Goal: Task Accomplishment & Management: Complete application form

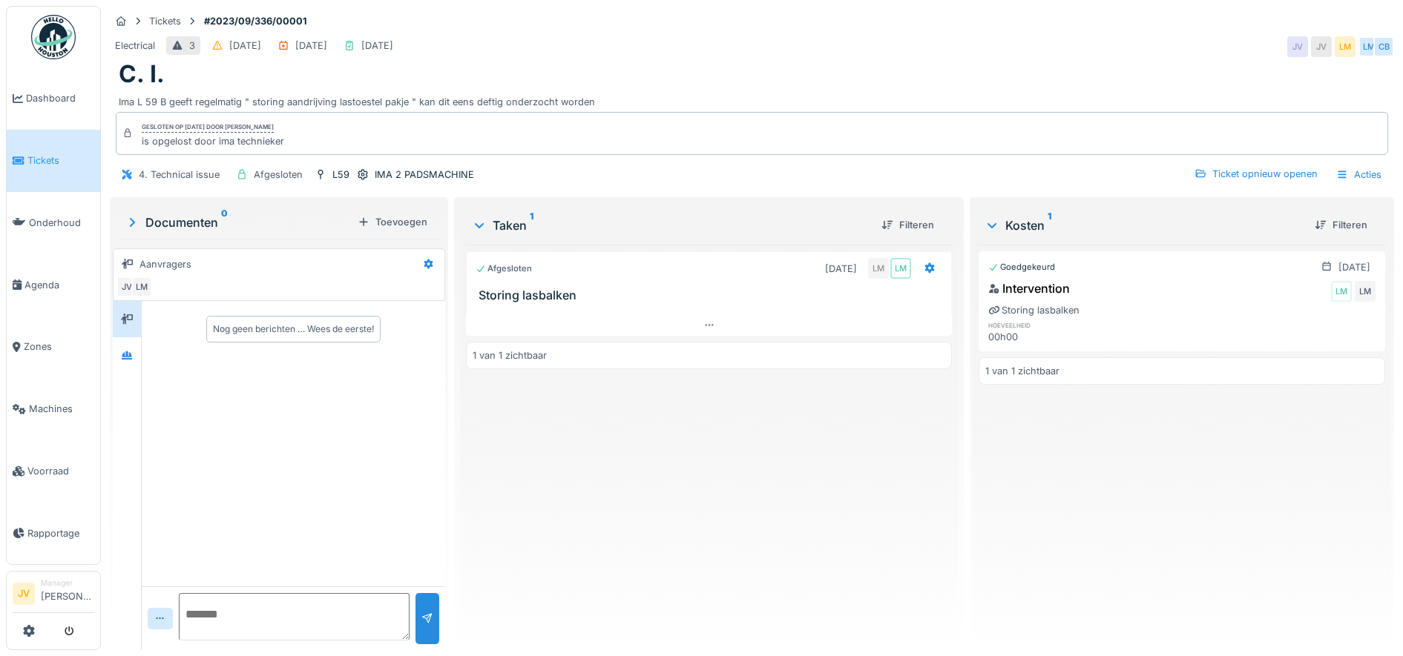
click at [23, 156] on icon at bounding box center [19, 161] width 12 height 10
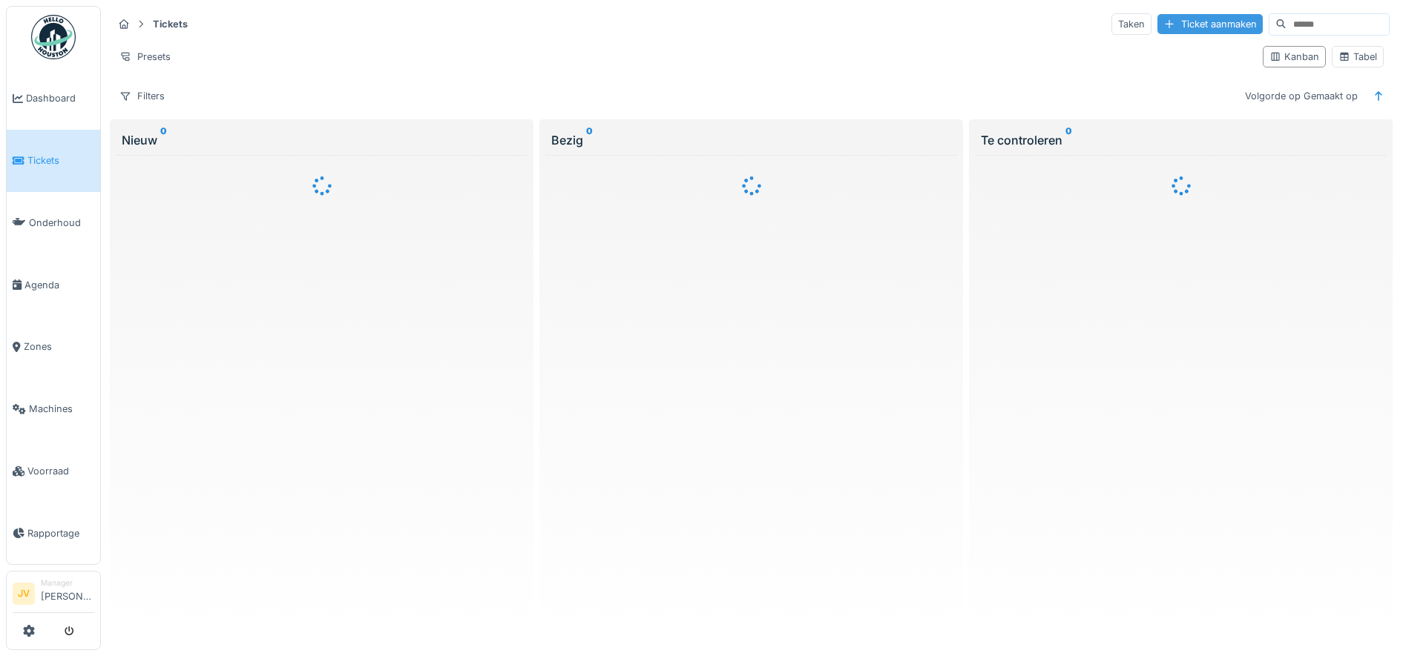
click at [1162, 27] on div "Ticket aanmaken" at bounding box center [1209, 24] width 105 height 20
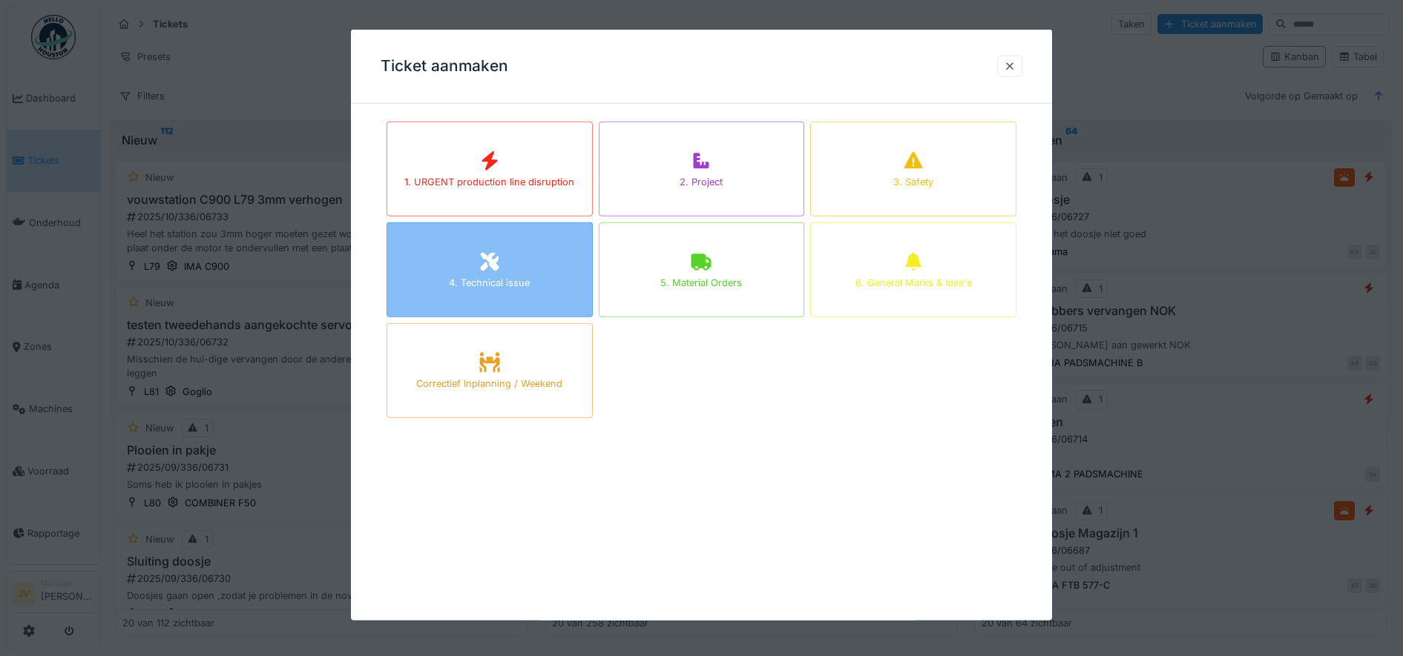
click at [516, 272] on div "4. Technical issue" at bounding box center [489, 270] width 206 height 95
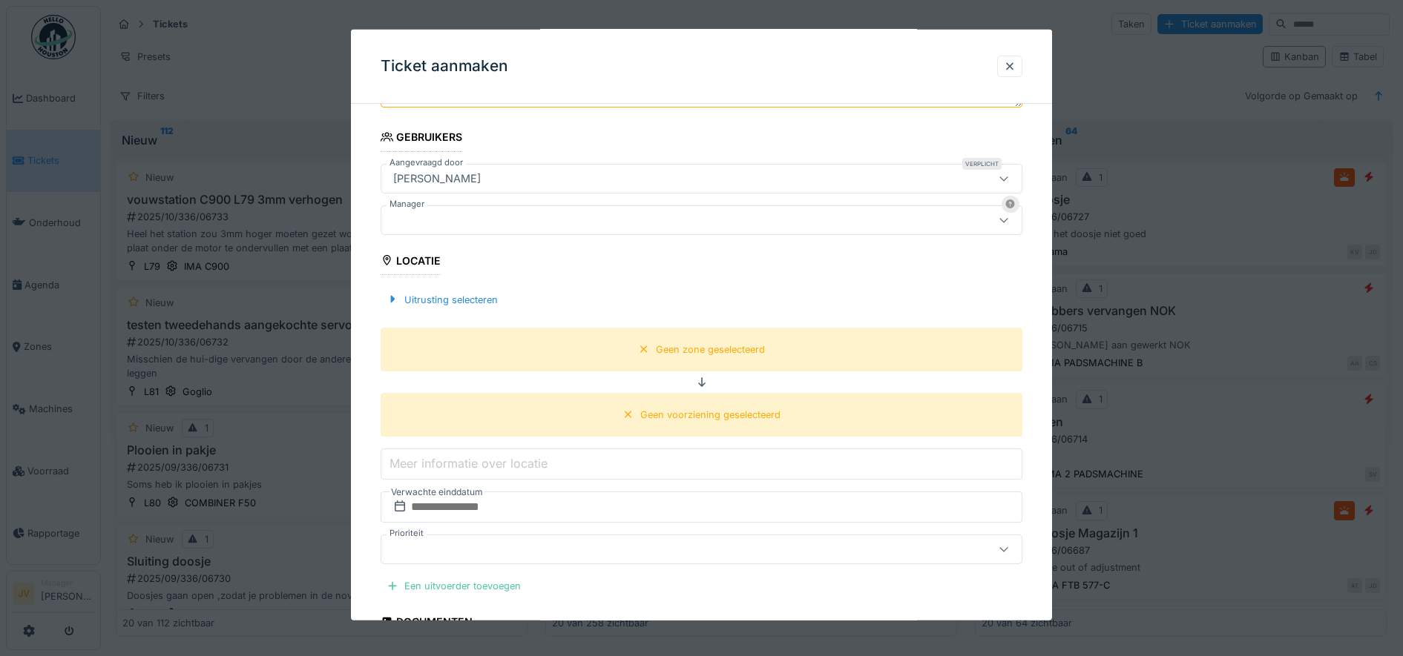
scroll to position [371, 0]
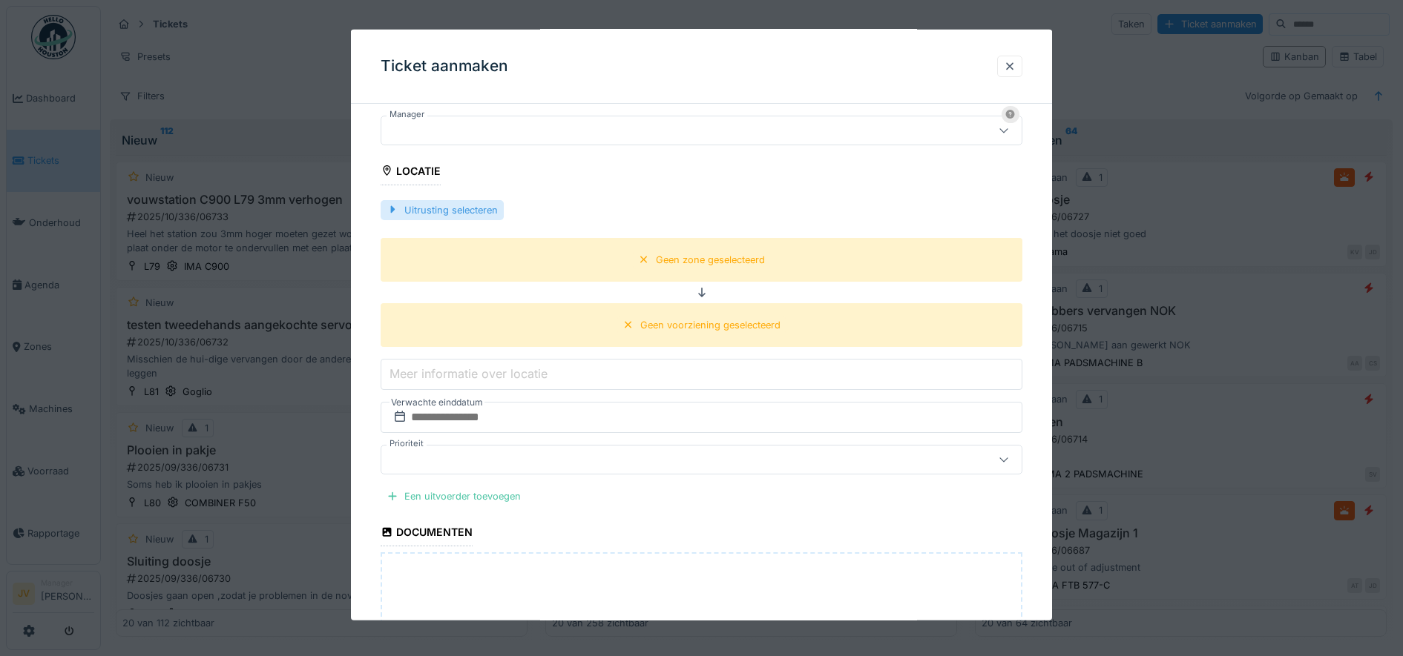
click at [389, 217] on div "Uitrusting selecteren" at bounding box center [442, 210] width 123 height 20
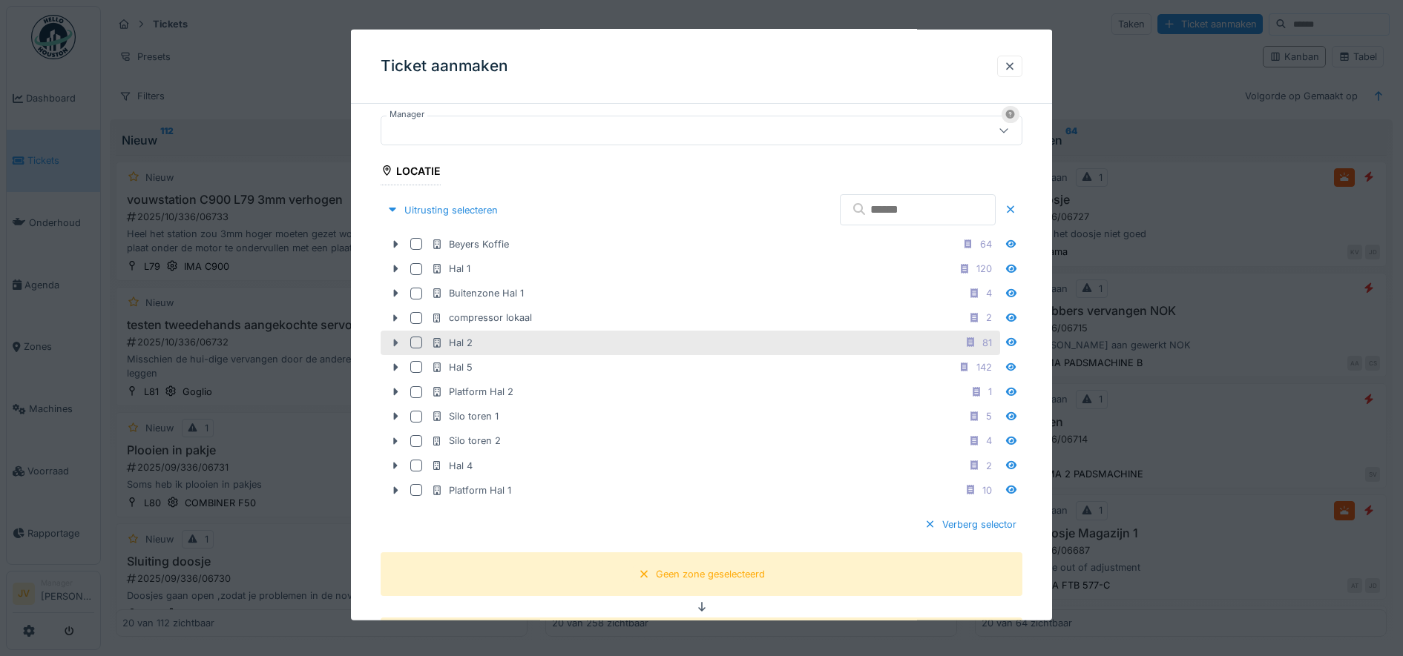
click at [392, 346] on icon at bounding box center [395, 343] width 12 height 10
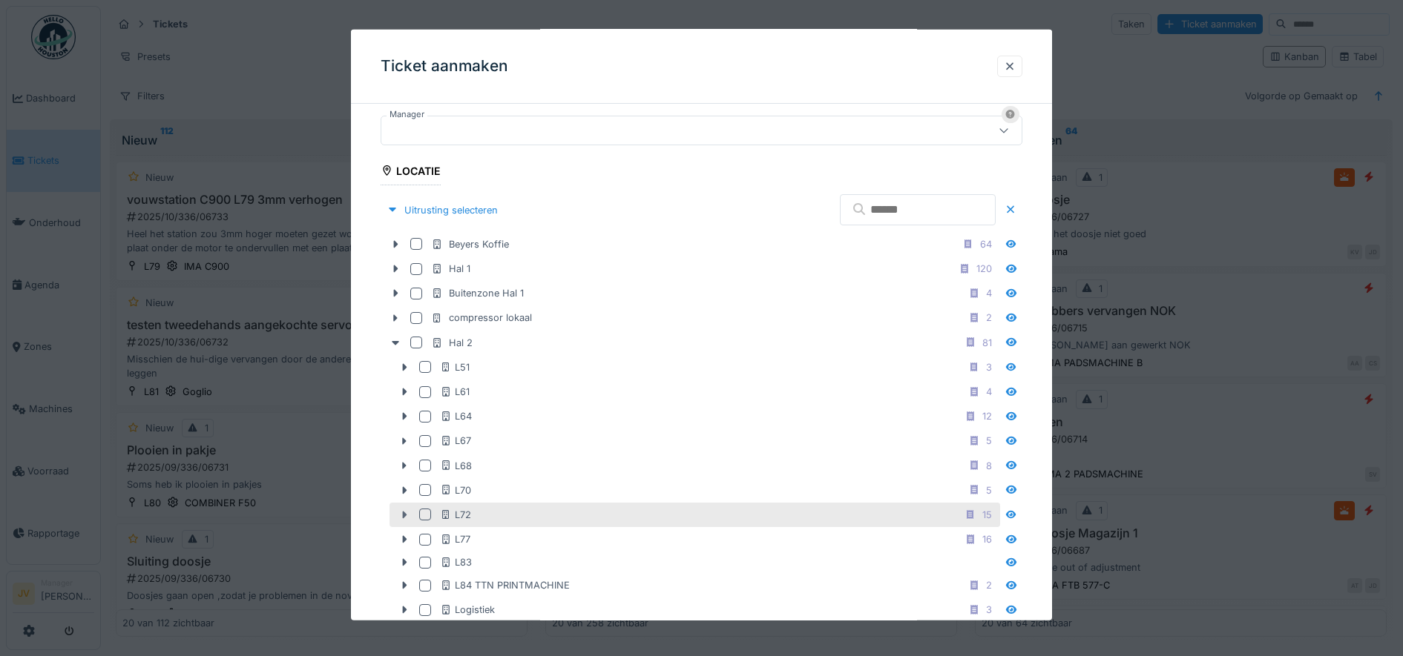
click at [400, 515] on icon at bounding box center [404, 515] width 12 height 10
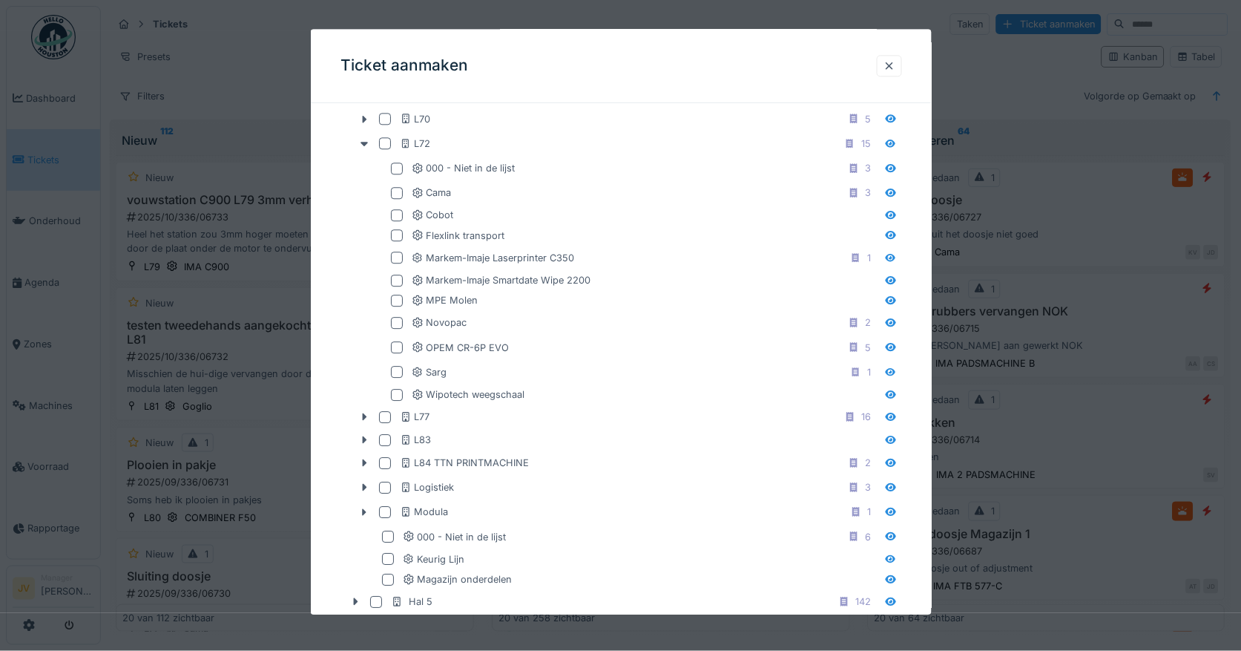
scroll to position [741, 0]
click at [895, 62] on div at bounding box center [889, 66] width 12 height 14
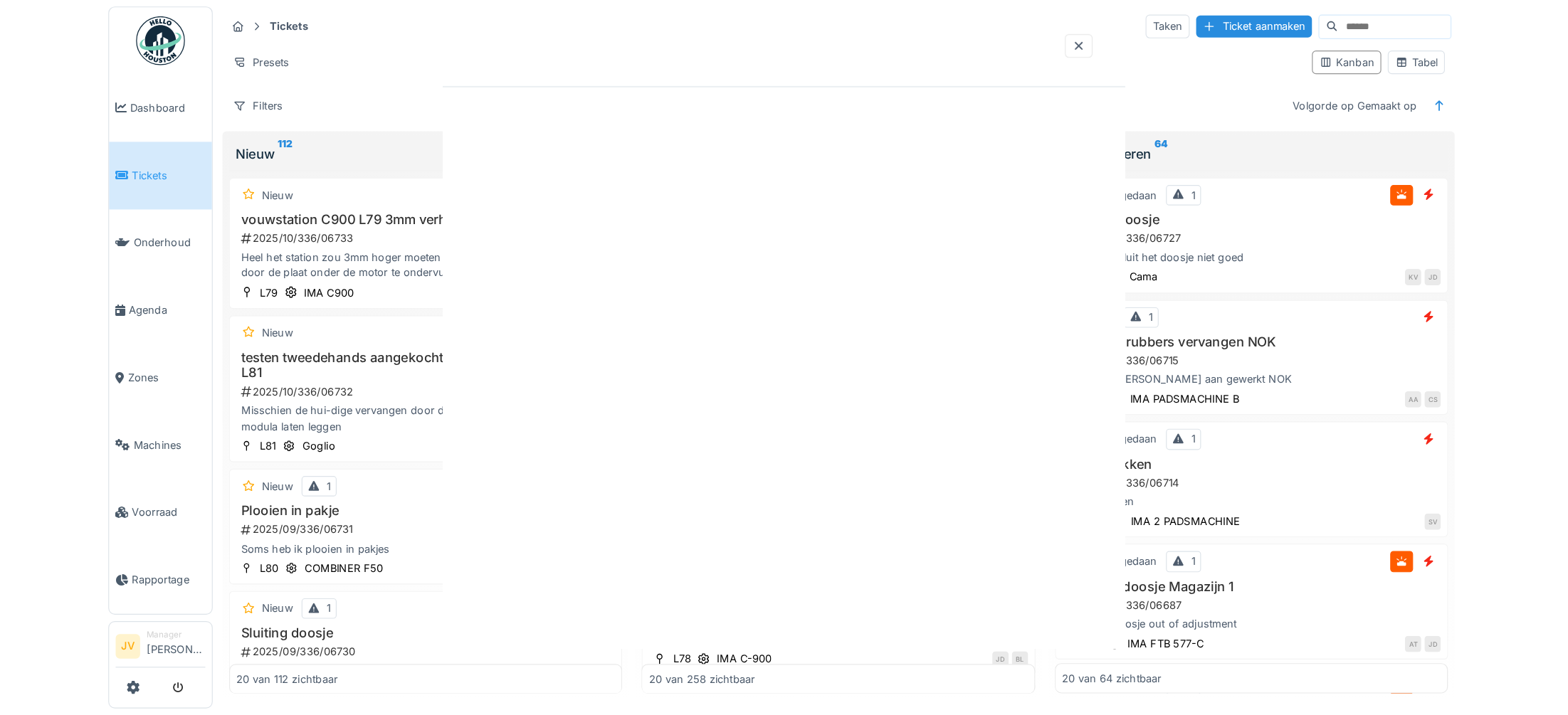
scroll to position [0, 0]
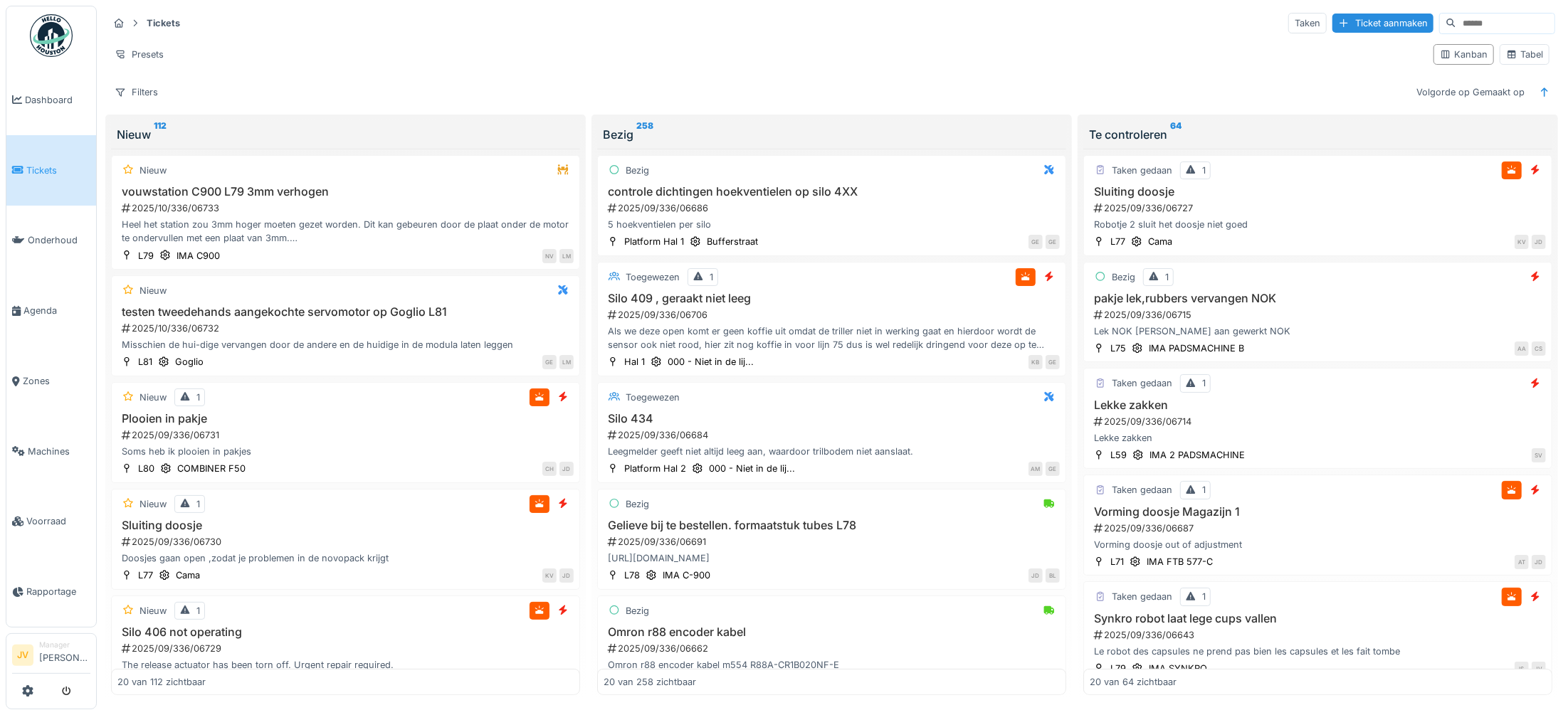
click at [1073, 81] on div "Tickets Taken Ticket aanmaken Presets Kanban Tabel Filters Volgorde op Gemaakt …" at bounding box center [832, 58] width 1459 height 104
